Goal: Task Accomplishment & Management: Complete application form

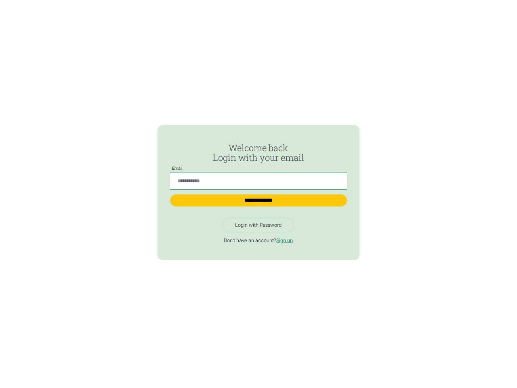
click at [258, 178] on input "Passwordless Login" at bounding box center [258, 181] width 177 height 17
